Goal: Task Accomplishment & Management: Manage account settings

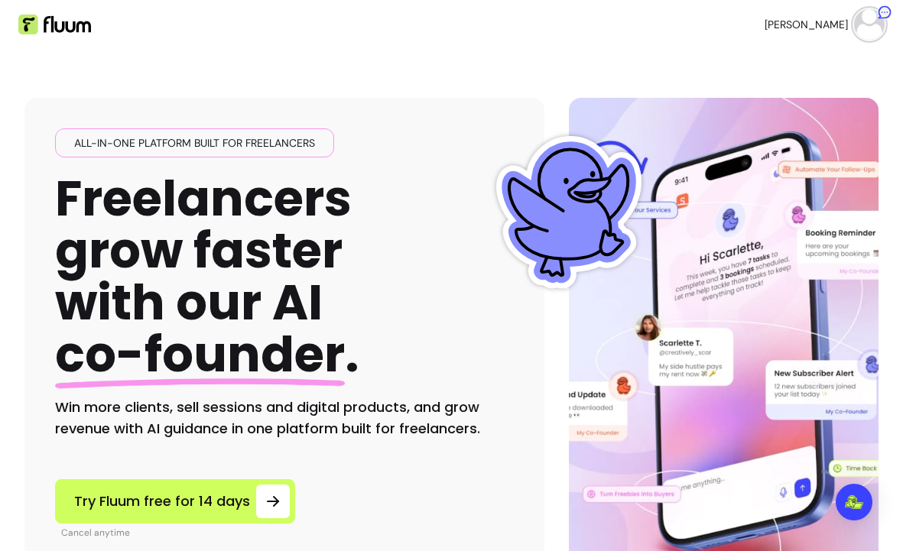
click at [789, 31] on ul "[PERSON_NAME]" at bounding box center [674, 24] width 421 height 49
click at [869, 28] on img at bounding box center [869, 24] width 31 height 31
click at [388, 19] on link "Dashboard" at bounding box center [400, 24] width 70 height 18
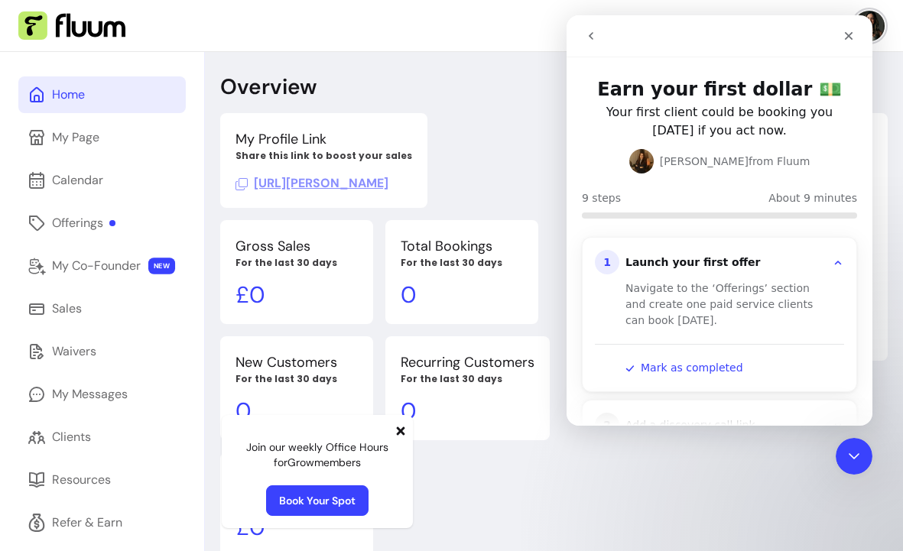
click at [398, 430] on icon at bounding box center [401, 431] width 8 height 8
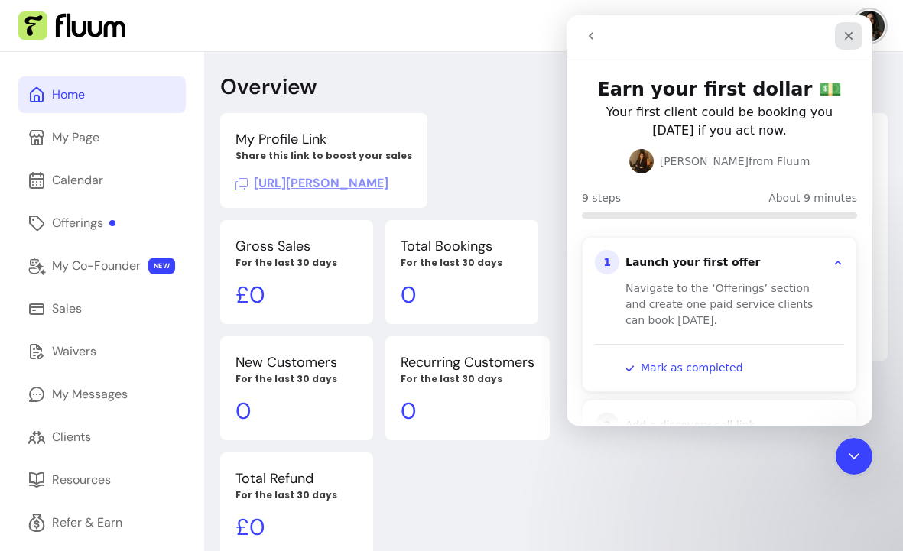
click at [852, 31] on icon "Close" at bounding box center [848, 36] width 12 height 12
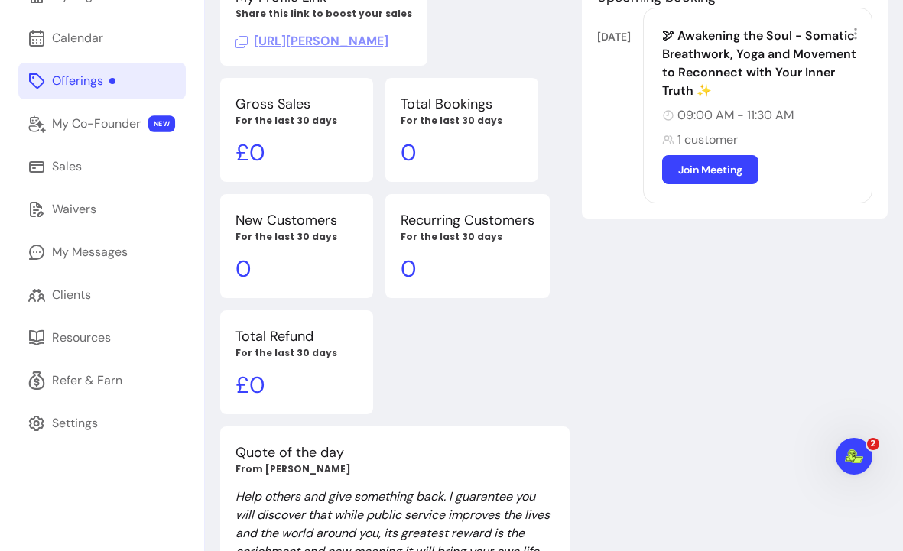
click at [73, 80] on div "Offerings" at bounding box center [83, 81] width 63 height 18
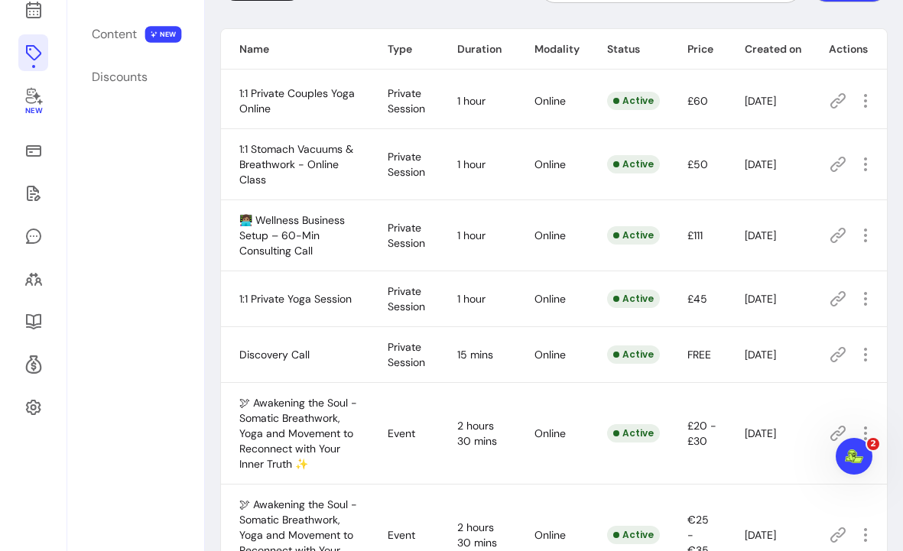
scroll to position [289, 0]
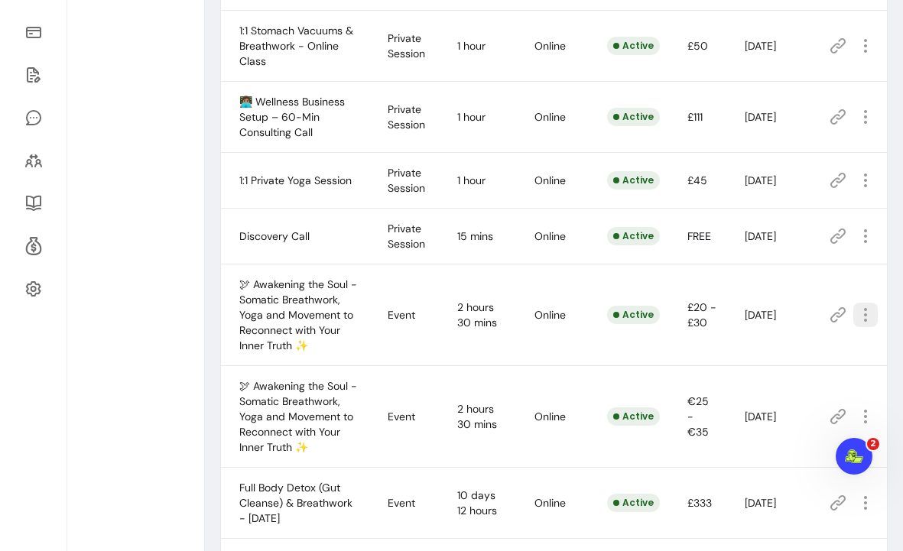
click at [868, 315] on icon "button" at bounding box center [865, 315] width 18 height 18
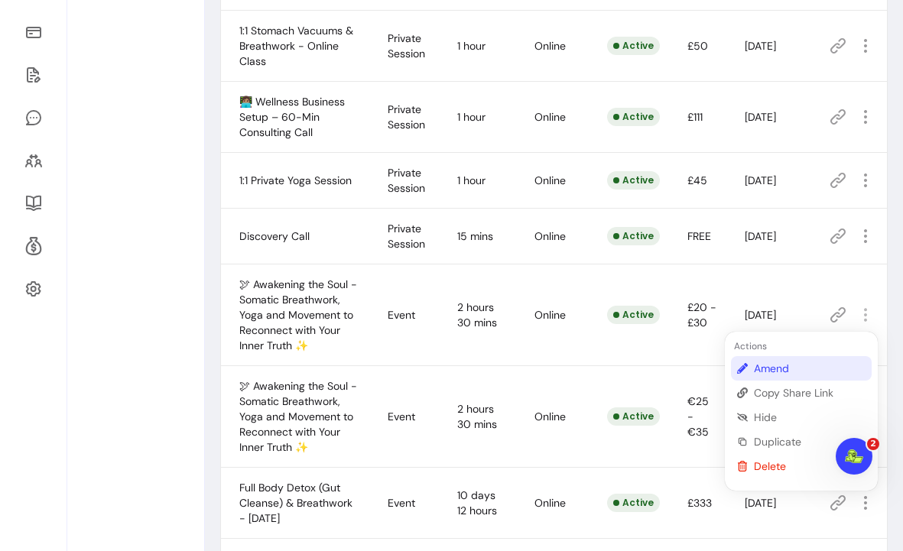
click at [776, 368] on span "Amend" at bounding box center [810, 368] width 112 height 15
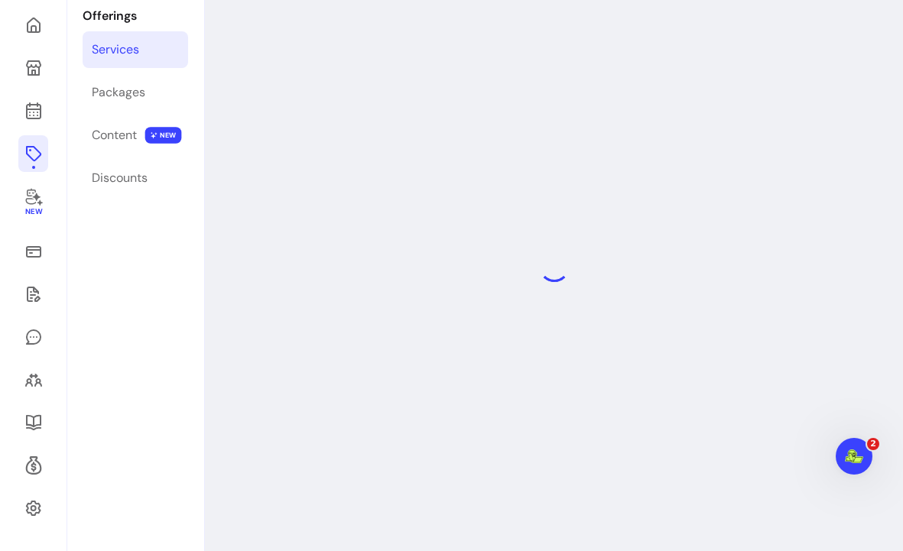
scroll to position [52, 0]
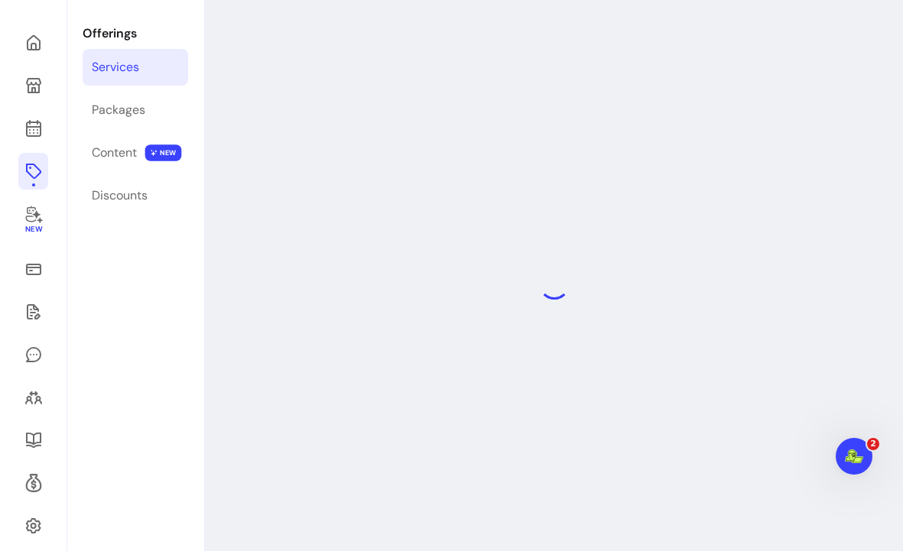
select select "******"
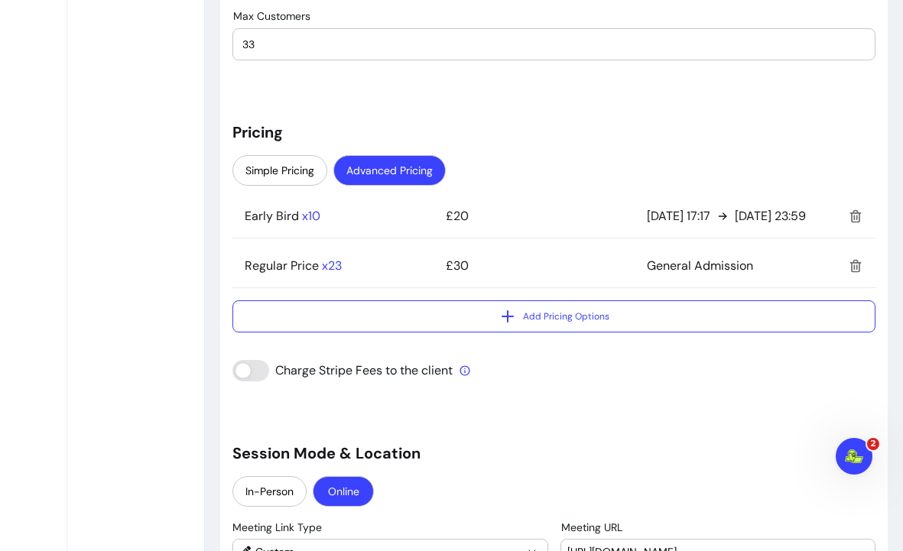
scroll to position [1390, 0]
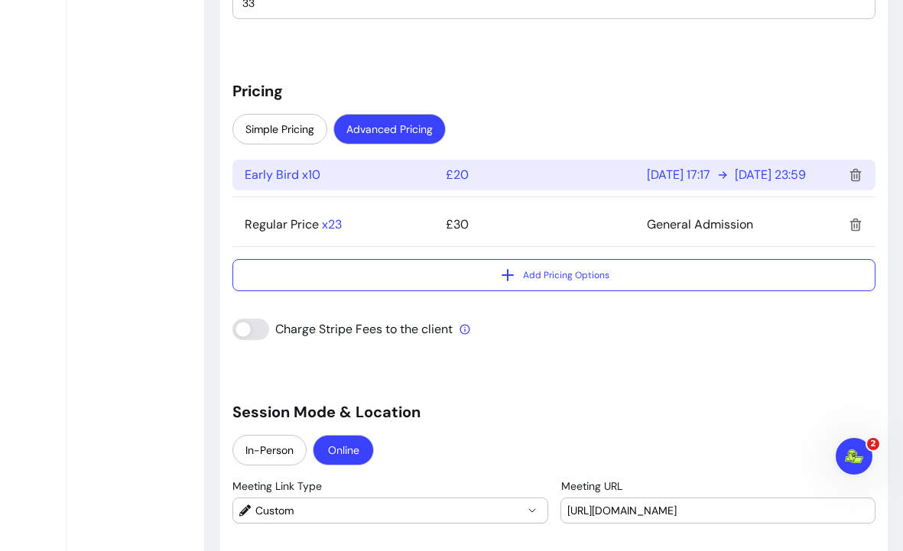
click at [767, 180] on p "[DATE] 23:59" at bounding box center [770, 175] width 71 height 18
select select "***"
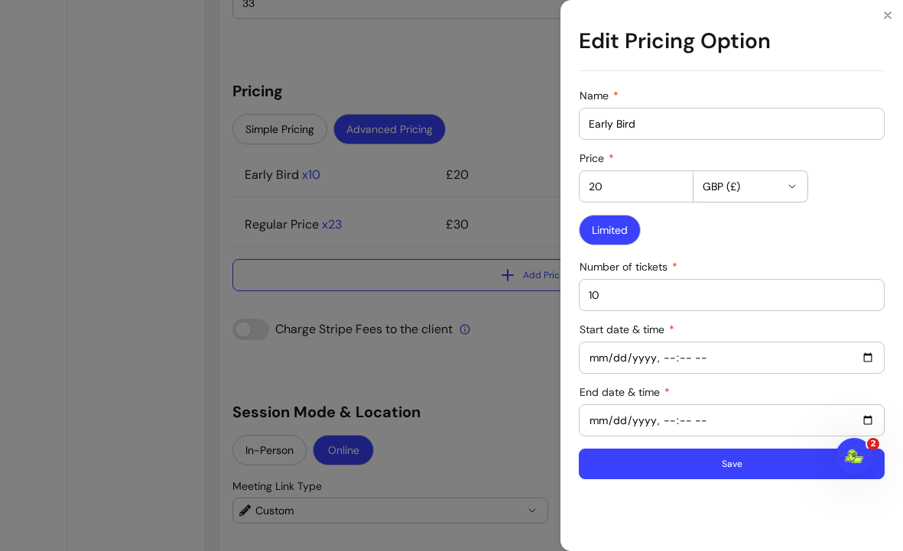
click at [629, 416] on input "End date & time" at bounding box center [732, 420] width 286 height 17
click at [868, 420] on input "End date & time" at bounding box center [732, 420] width 286 height 17
type input "[DATE]T23:59"
click at [677, 511] on div "Name Early Bird Price 20 GBP (£) Limited Number of tickets 10 Start date & time…" at bounding box center [731, 317] width 342 height 468
click at [707, 471] on button "Save" at bounding box center [732, 464] width 306 height 31
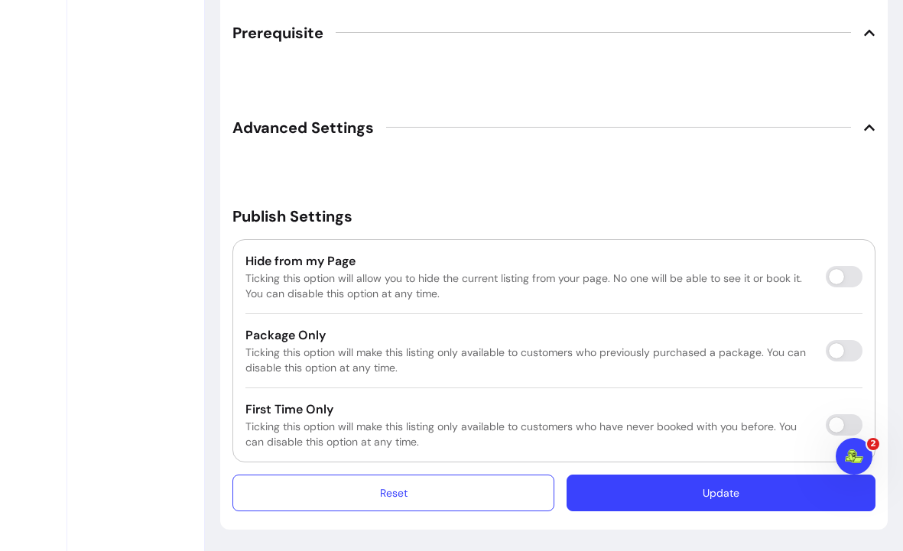
scroll to position [2335, 0]
click at [631, 485] on button "Update" at bounding box center [720, 493] width 309 height 37
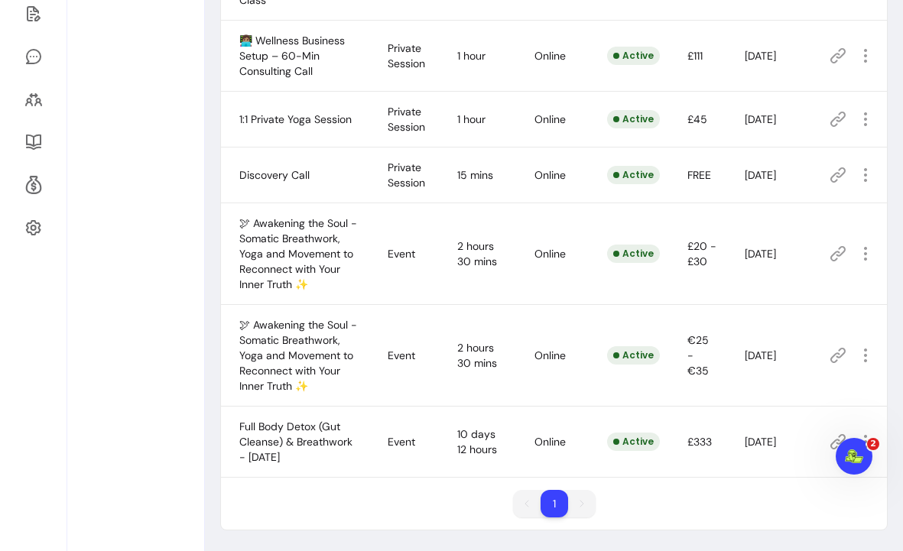
scroll to position [351, 0]
click at [864, 355] on icon "button" at bounding box center [865, 354] width 18 height 18
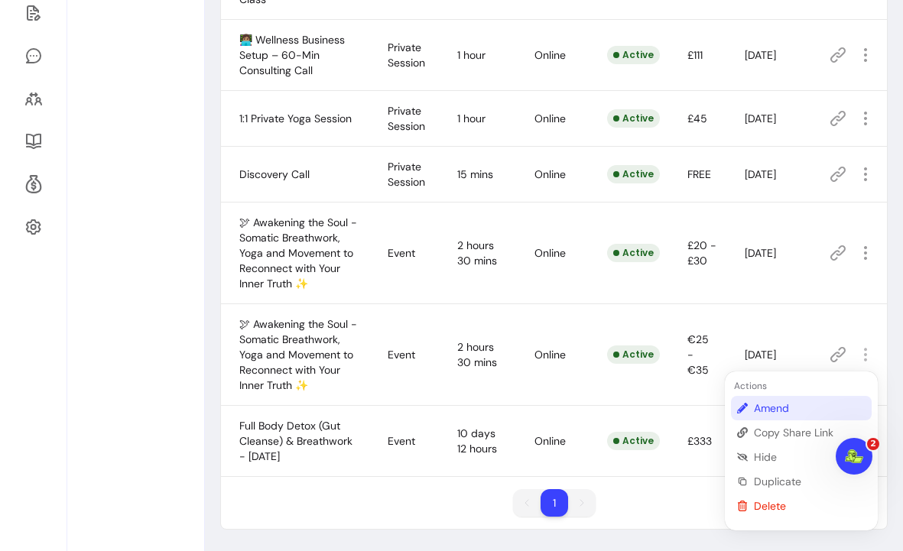
click at [782, 406] on span "Amend" at bounding box center [810, 408] width 112 height 15
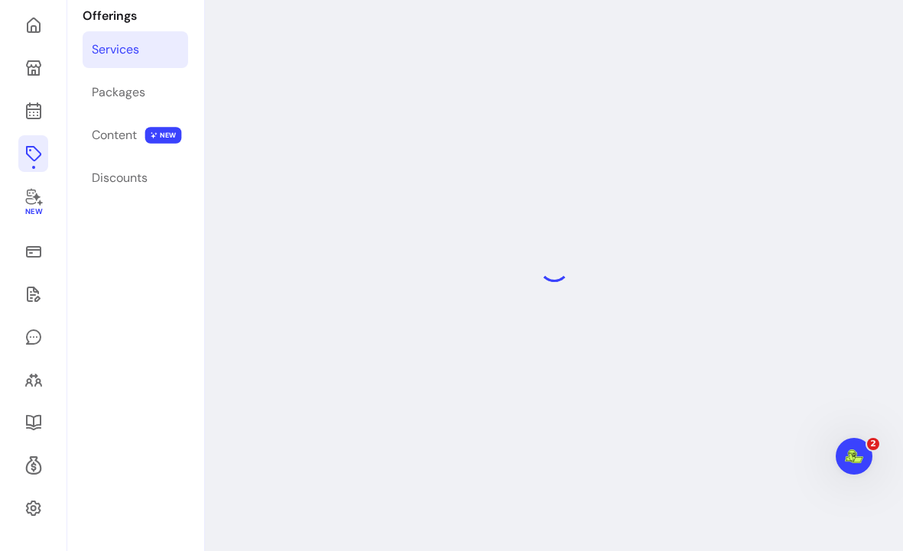
scroll to position [52, 0]
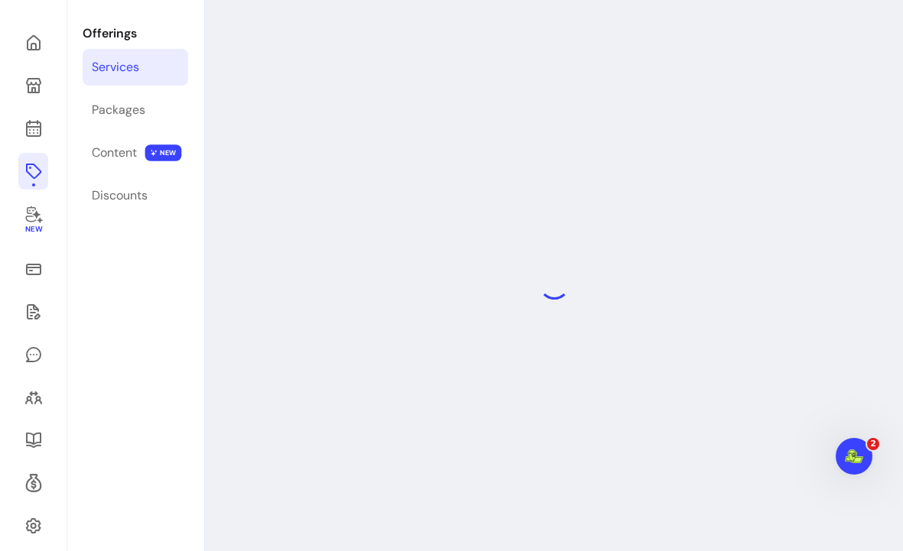
select select "******"
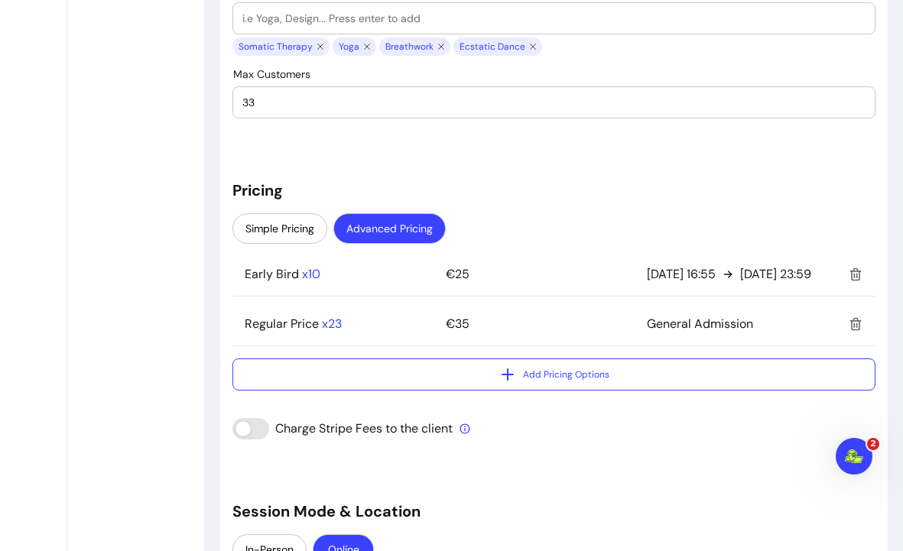
scroll to position [1293, 0]
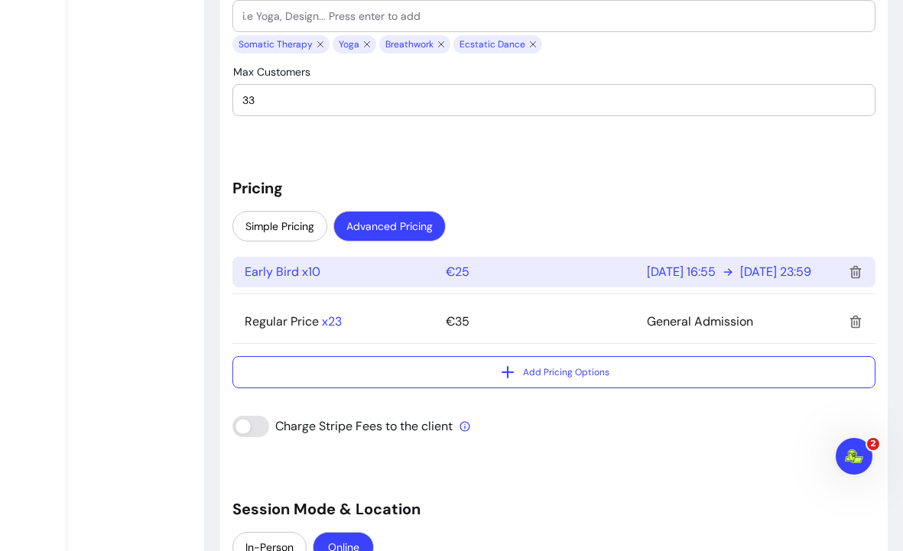
click at [784, 271] on p "[DATE] 23:59" at bounding box center [775, 272] width 71 height 18
select select "***"
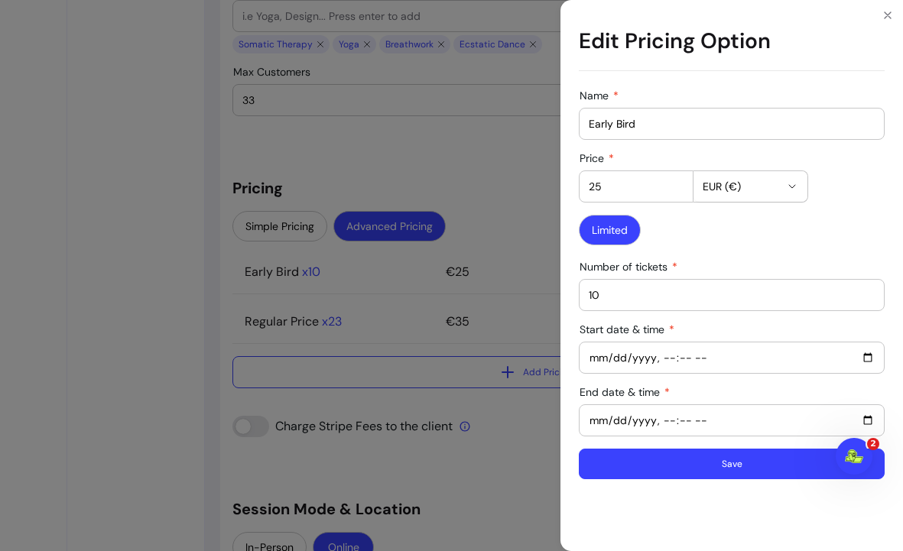
click at [868, 423] on input "End date & time" at bounding box center [732, 420] width 286 height 17
type input "[DATE]T23:59"
click at [738, 463] on button "Save" at bounding box center [732, 464] width 306 height 31
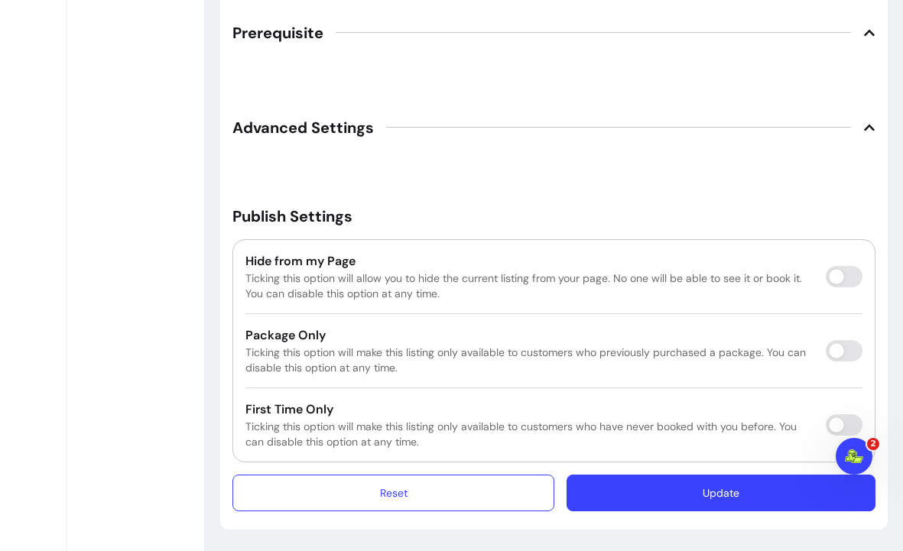
click at [727, 494] on button "Update" at bounding box center [720, 493] width 309 height 37
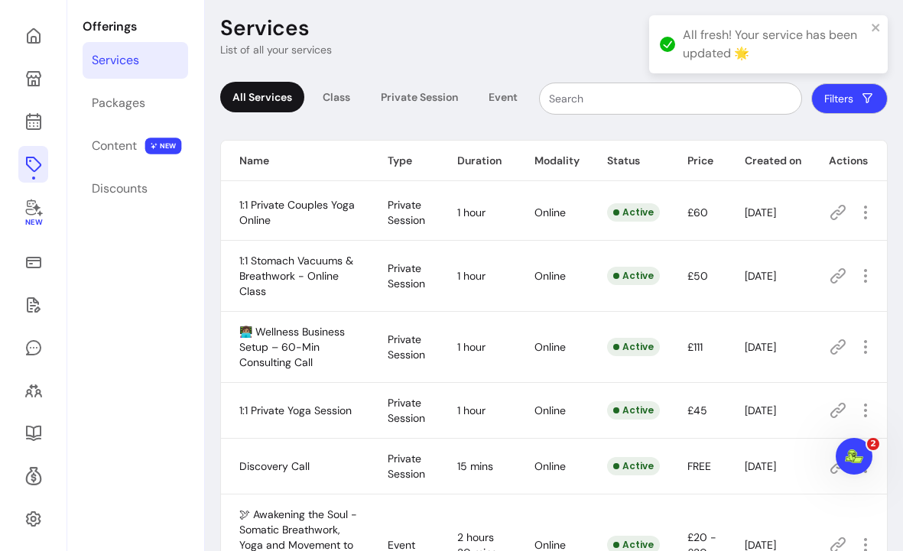
scroll to position [52, 0]
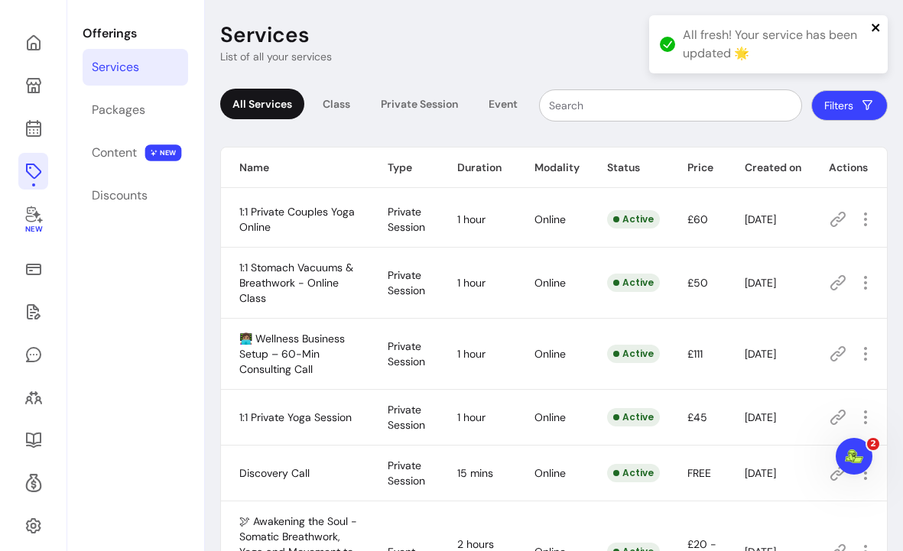
click at [877, 24] on icon "close" at bounding box center [875, 28] width 8 height 8
